Goal: Task Accomplishment & Management: Complete application form

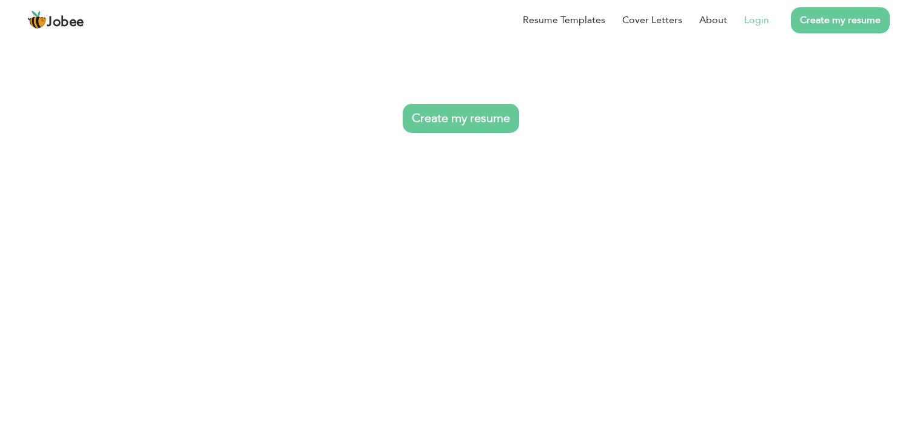
click at [750, 18] on link "Login" at bounding box center [756, 20] width 25 height 15
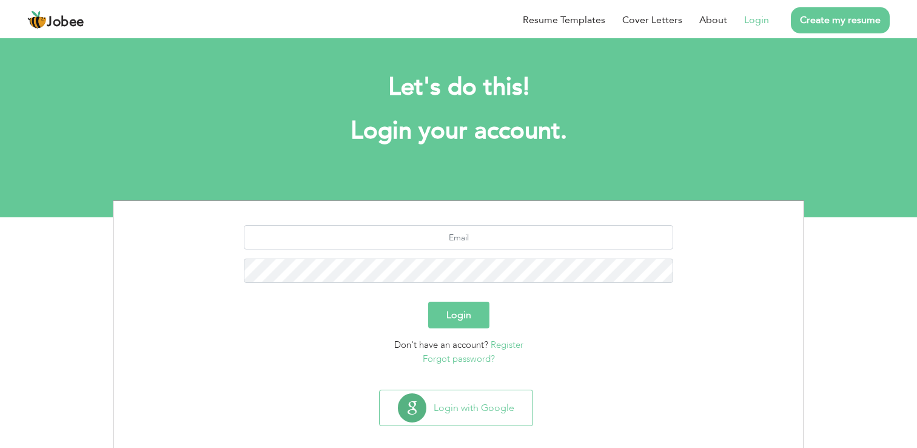
click at [491, 249] on div at bounding box center [459, 258] width 672 height 67
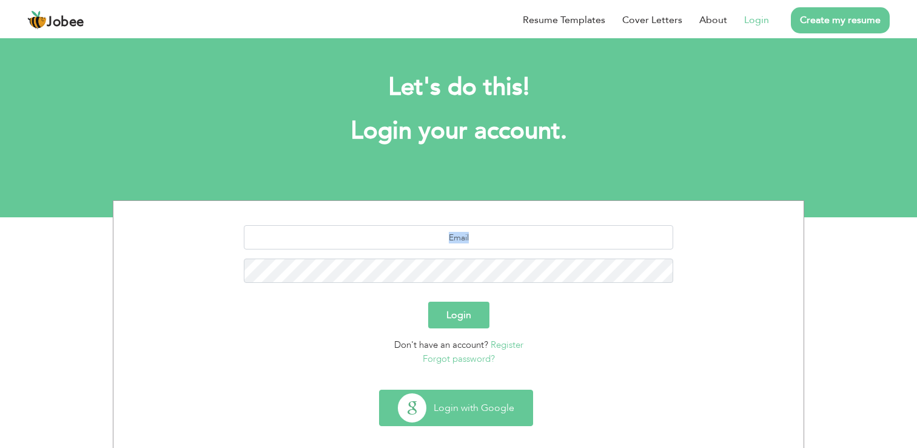
click at [445, 400] on button "Login with Google" at bounding box center [456, 407] width 153 height 35
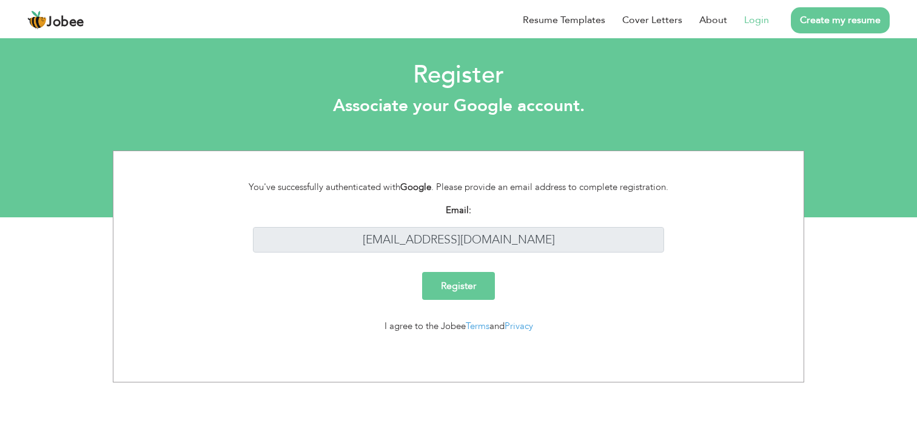
click at [462, 286] on input "Register" at bounding box center [458, 286] width 73 height 28
